Goal: Information Seeking & Learning: Learn about a topic

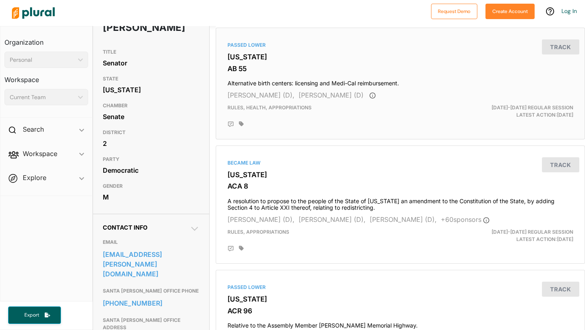
scroll to position [77, 0]
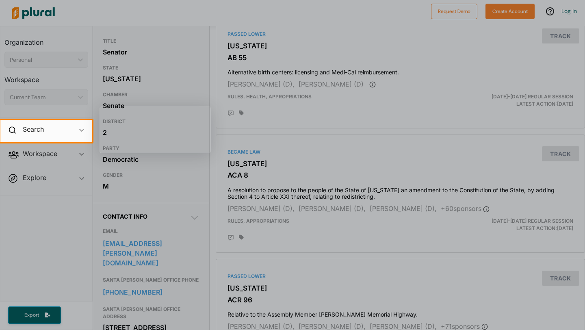
click at [200, 183] on div at bounding box center [292, 236] width 585 height 188
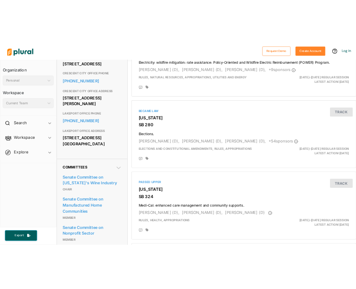
scroll to position [0, 0]
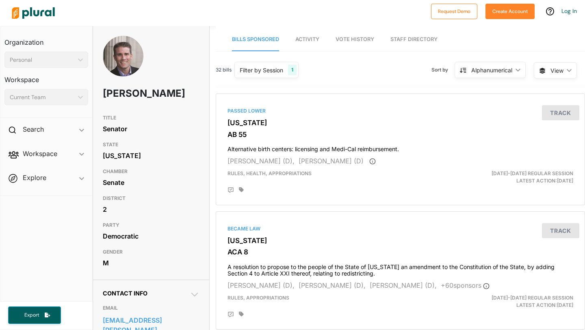
click at [312, 38] on span "Activity" at bounding box center [308, 39] width 24 height 6
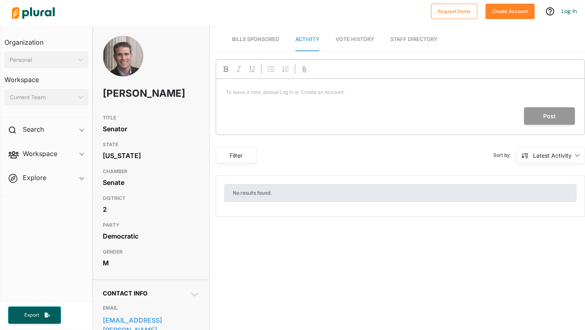
click at [359, 36] on span "Vote History" at bounding box center [355, 39] width 39 height 6
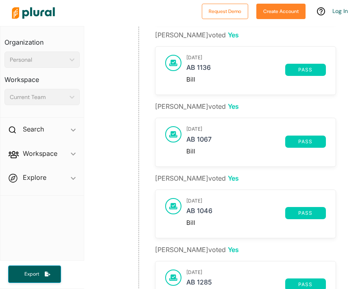
scroll to position [642, 0]
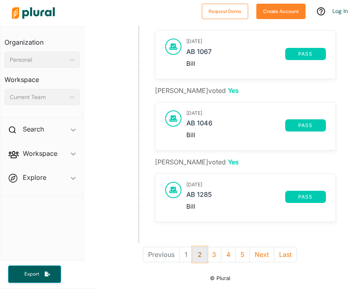
click at [200, 256] on button "2" at bounding box center [199, 254] width 15 height 15
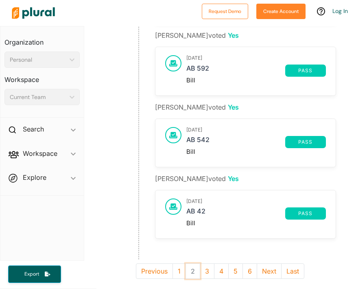
scroll to position [642, 0]
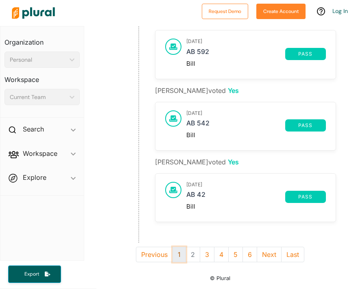
click at [180, 255] on button "1" at bounding box center [178, 254] width 13 height 15
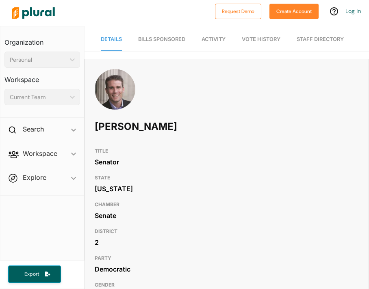
click at [169, 43] on link "Bills Sponsored" at bounding box center [161, 39] width 47 height 23
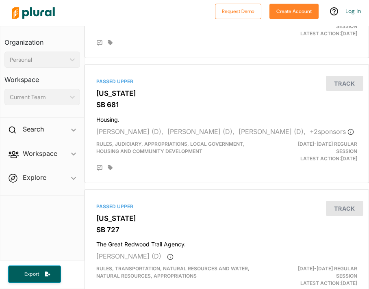
scroll to position [1750, 0]
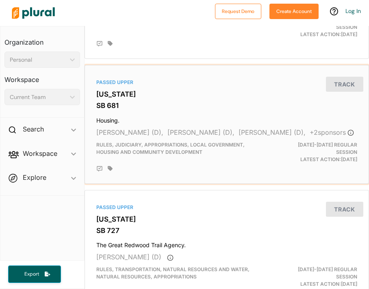
click at [133, 113] on h4 "Housing." at bounding box center [226, 118] width 261 height 11
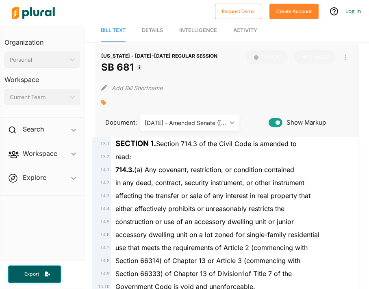
scroll to position [11, 0]
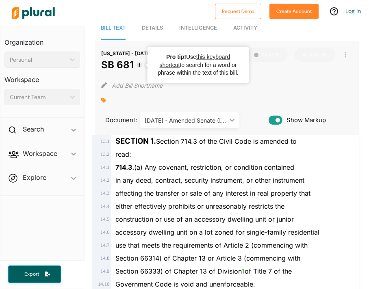
click at [139, 65] on circle "Tooltip anchor" at bounding box center [139, 65] width 5 height 5
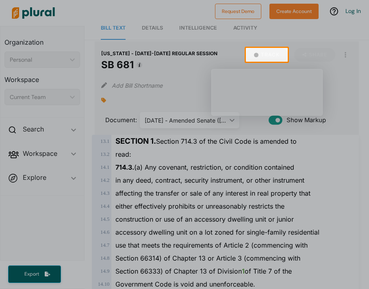
drag, startPoint x: 133, startPoint y: 64, endPoint x: 103, endPoint y: 63, distance: 30.1
click at [103, 64] on body "Request Demo Create Account Log In Organization Personal ic_keyboard_arrow_down…" at bounding box center [184, 144] width 369 height 289
click at [121, 60] on div at bounding box center [123, 55] width 246 height 14
click at [134, 66] on div at bounding box center [184, 176] width 369 height 228
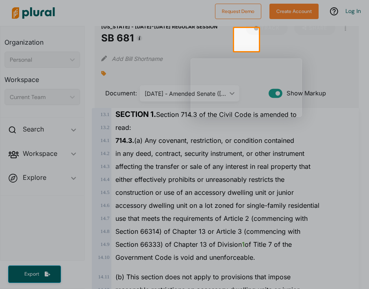
scroll to position [0, 0]
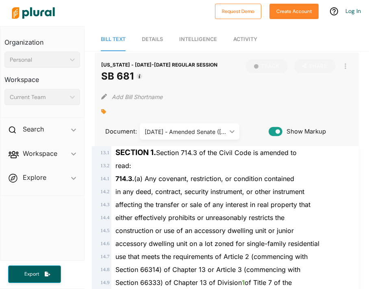
drag, startPoint x: 133, startPoint y: 76, endPoint x: 104, endPoint y: 76, distance: 29.7
click at [104, 76] on h1 "SB 681" at bounding box center [159, 76] width 116 height 15
copy h1 "SB 681"
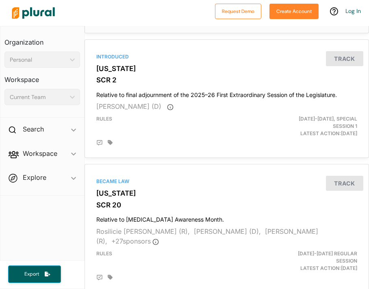
scroll to position [2408, 0]
